Goal: Information Seeking & Learning: Learn about a topic

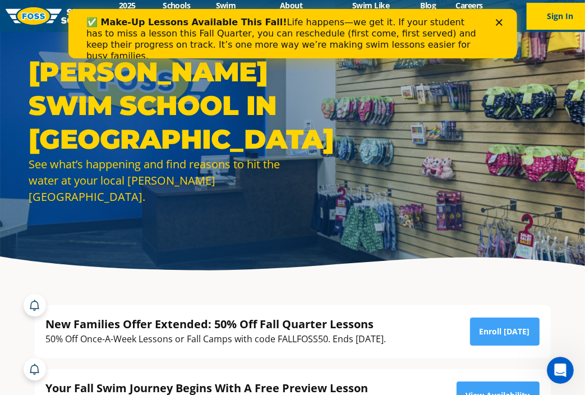
click at [495, 25] on polygon "Close" at bounding box center [498, 22] width 7 height 7
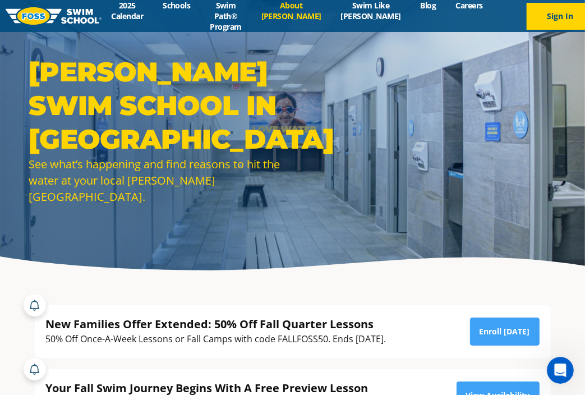
click at [307, 12] on link "About [PERSON_NAME]" at bounding box center [291, 10] width 80 height 21
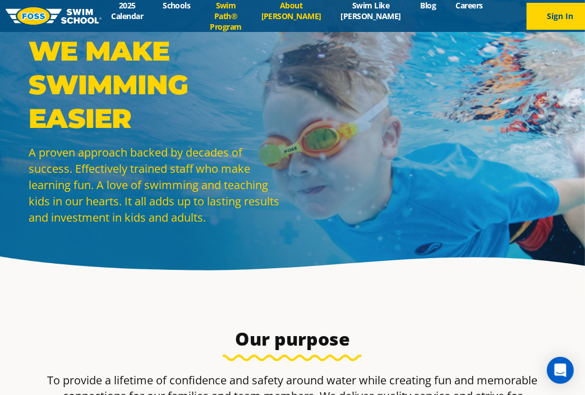
click at [243, 9] on link "Swim Path® Program" at bounding box center [225, 16] width 51 height 32
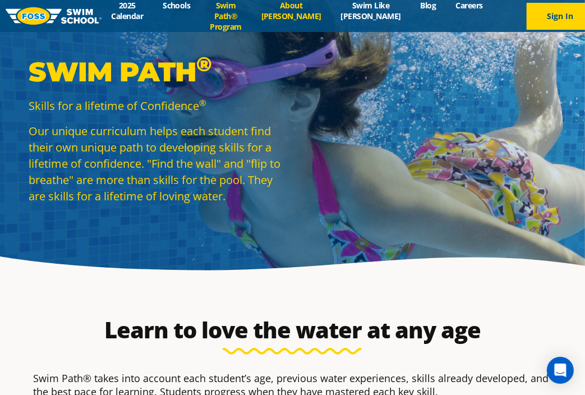
click at [310, 10] on link "About [PERSON_NAME]" at bounding box center [291, 10] width 80 height 21
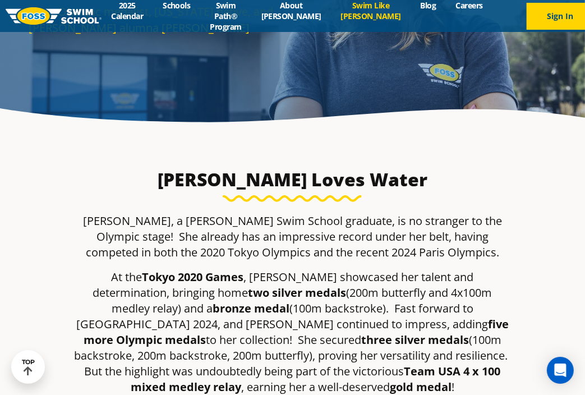
scroll to position [126, 0]
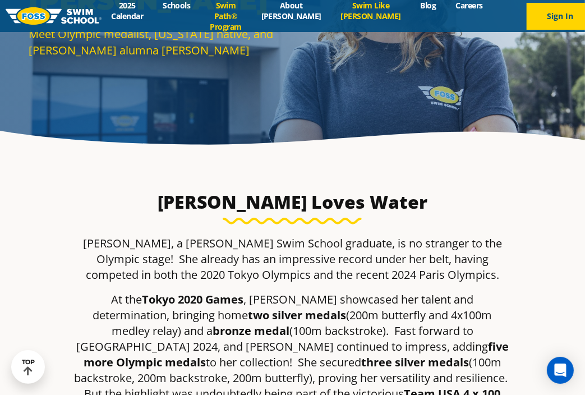
click at [251, 7] on link "Swim Path® Program" at bounding box center [225, 16] width 51 height 32
